Goal: Information Seeking & Learning: Compare options

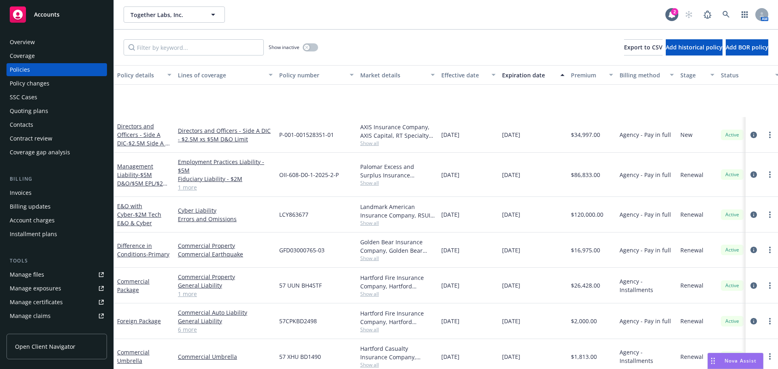
scroll to position [82, 0]
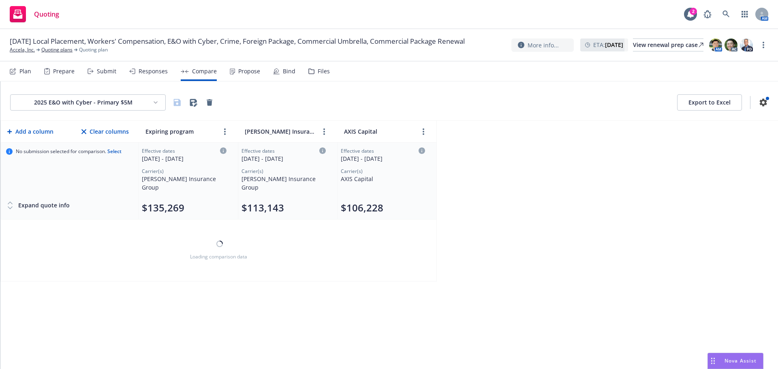
click at [121, 103] on html "Quoting 2 AM 09/01/25 Local Placement, Workers' Compensation, E&O with Cyber, C…" at bounding box center [389, 184] width 778 height 369
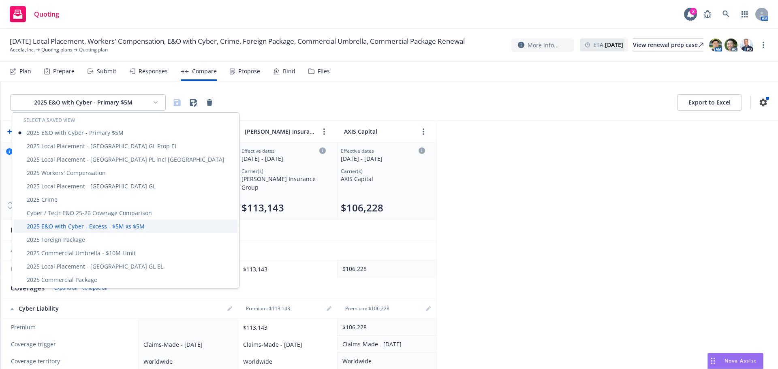
click at [128, 227] on div "2025 E&O with Cyber - Excess - $5M xs $5M" at bounding box center [126, 226] width 224 height 13
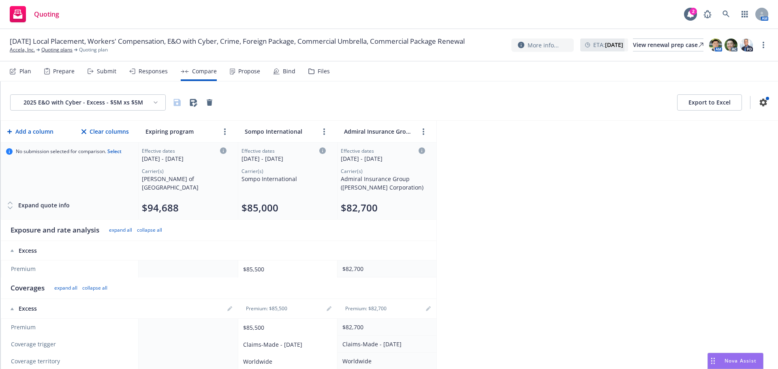
click at [155, 77] on div "Responses" at bounding box center [148, 71] width 39 height 19
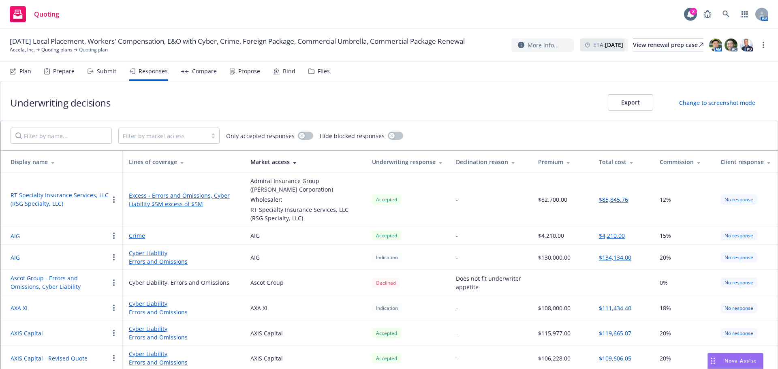
scroll to position [41, 0]
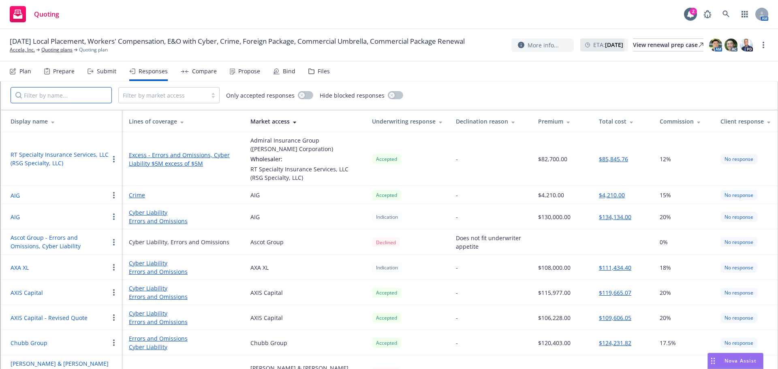
click at [83, 97] on input "Filter by name..." at bounding box center [61, 95] width 101 height 16
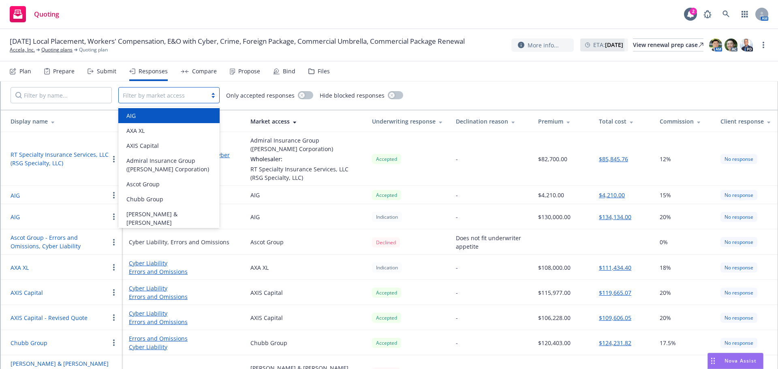
click at [158, 96] on div at bounding box center [163, 95] width 80 height 10
click at [70, 96] on input "Filter by name..." at bounding box center [61, 95] width 101 height 16
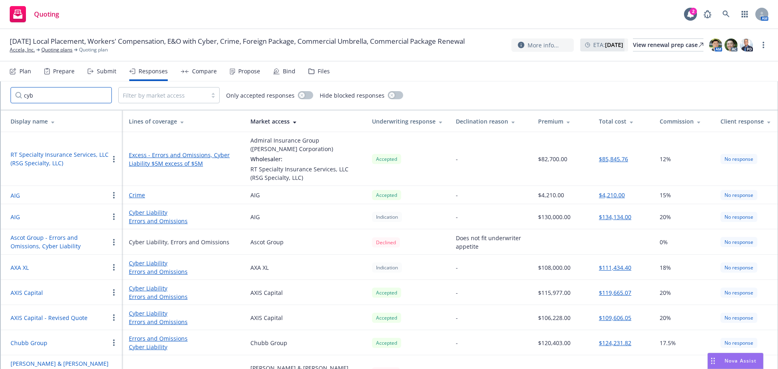
scroll to position [0, 0]
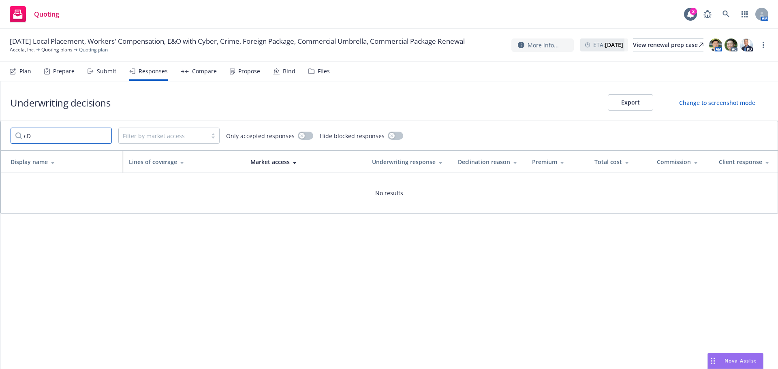
type input "c"
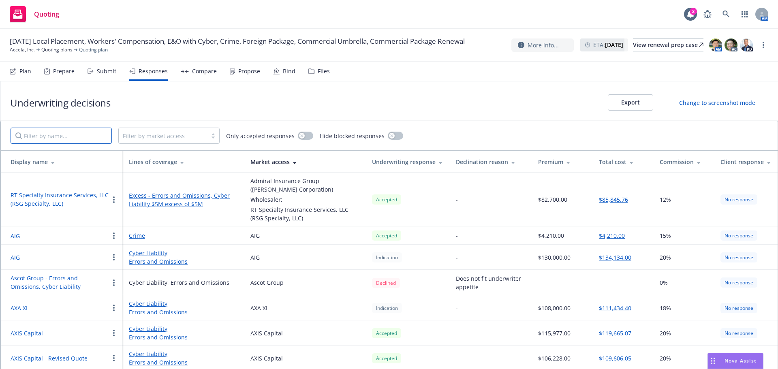
type input "D"
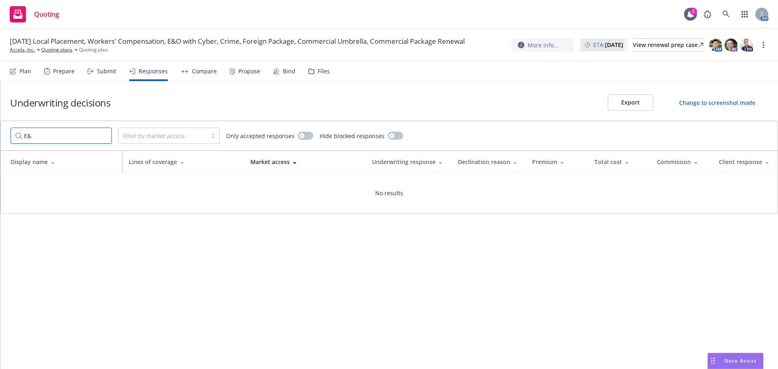
type input "E"
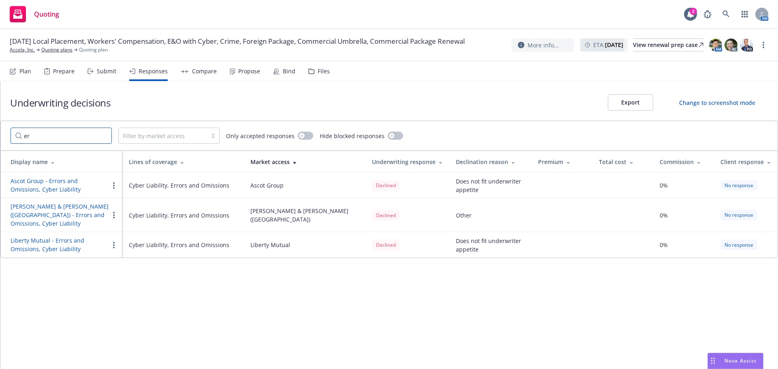
type input "e"
type input "cyber"
click at [101, 135] on input "cyber" at bounding box center [61, 136] width 101 height 16
click at [106, 137] on input "cyber" at bounding box center [61, 136] width 101 height 16
click at [102, 138] on input "cyber" at bounding box center [61, 136] width 101 height 16
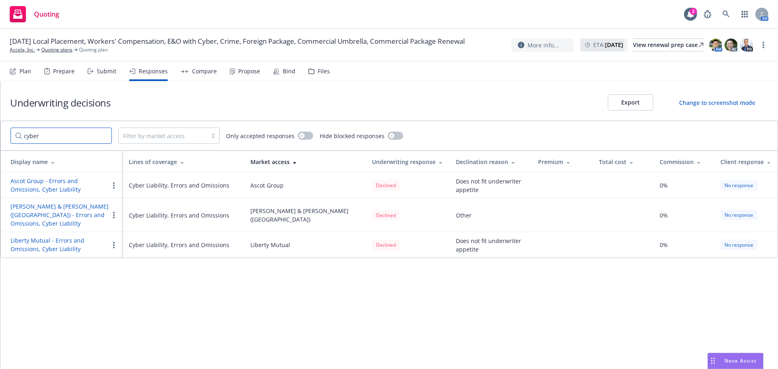
click at [101, 135] on input "cyber" at bounding box center [61, 136] width 101 height 16
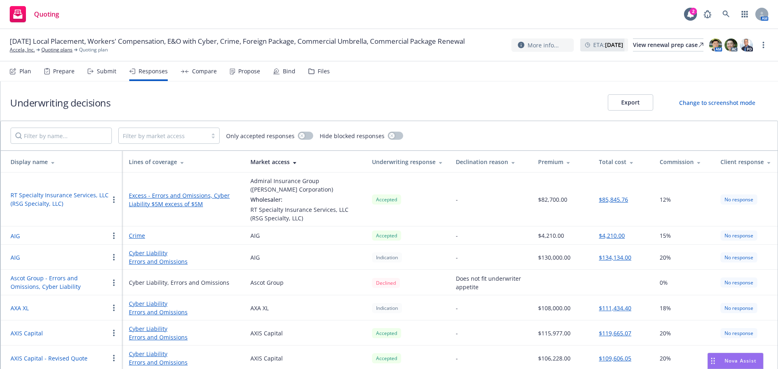
click at [173, 161] on div "Lines of coverage" at bounding box center [183, 162] width 109 height 9
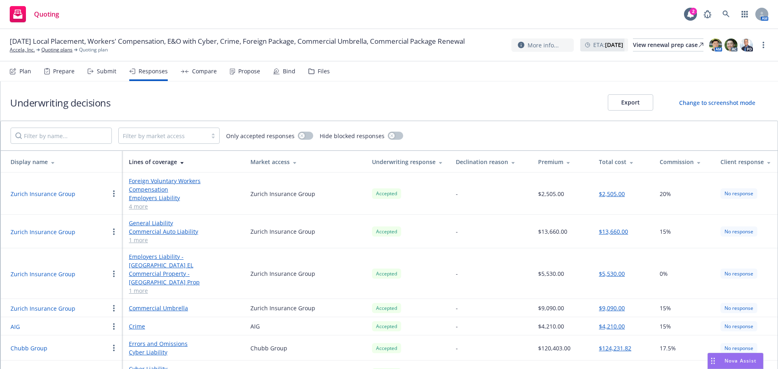
click at [248, 70] on div "Propose" at bounding box center [249, 71] width 22 height 6
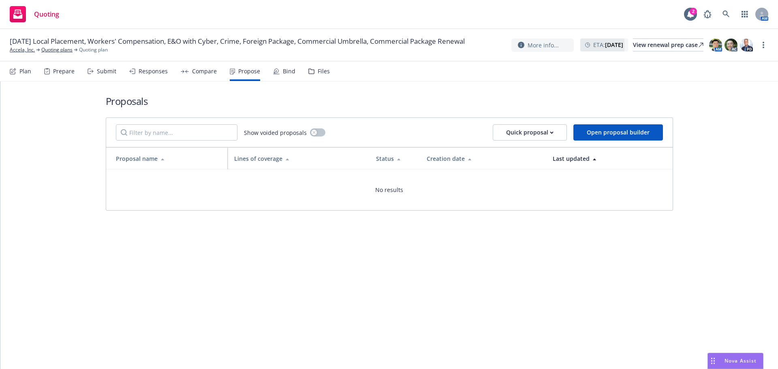
click at [212, 71] on div "Compare" at bounding box center [204, 71] width 25 height 6
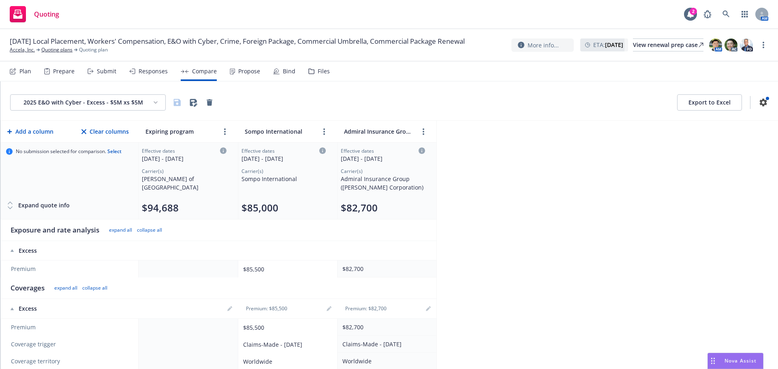
click at [130, 105] on html "Quoting 2 AM 09/01/25 Local Placement, Workers' Compensation, E&O with Cyber, C…" at bounding box center [389, 184] width 778 height 369
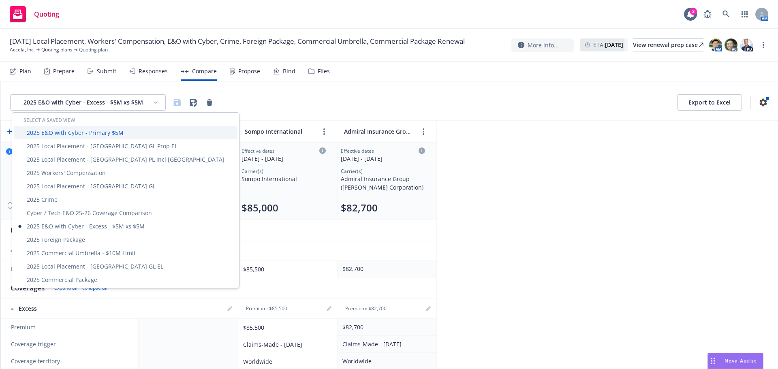
click at [110, 131] on div "2025 E&O with Cyber - Primary $5M" at bounding box center [126, 132] width 224 height 13
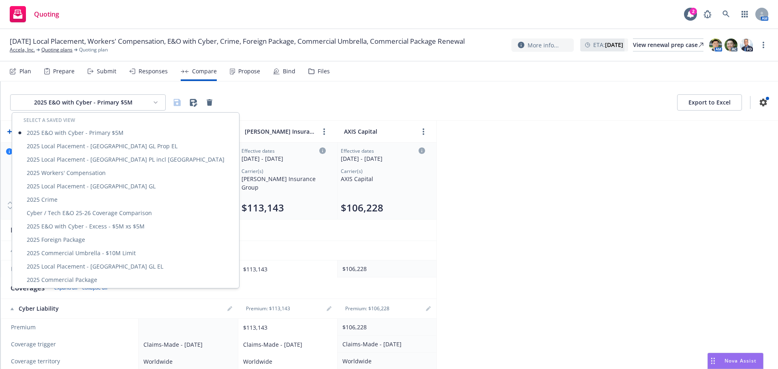
click at [141, 103] on html "Quoting 2 AM 09/01/25 Local Placement, Workers' Compensation, E&O with Cyber, C…" at bounding box center [389, 184] width 778 height 369
drag, startPoint x: 123, startPoint y: 227, endPoint x: 205, endPoint y: 214, distance: 83.3
click at [123, 227] on div "2025 E&O with Cyber - Excess - $5M xs $5M" at bounding box center [126, 226] width 224 height 13
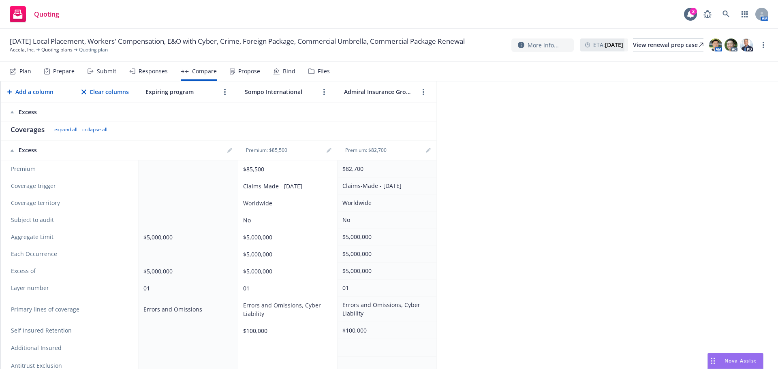
scroll to position [162, 0]
